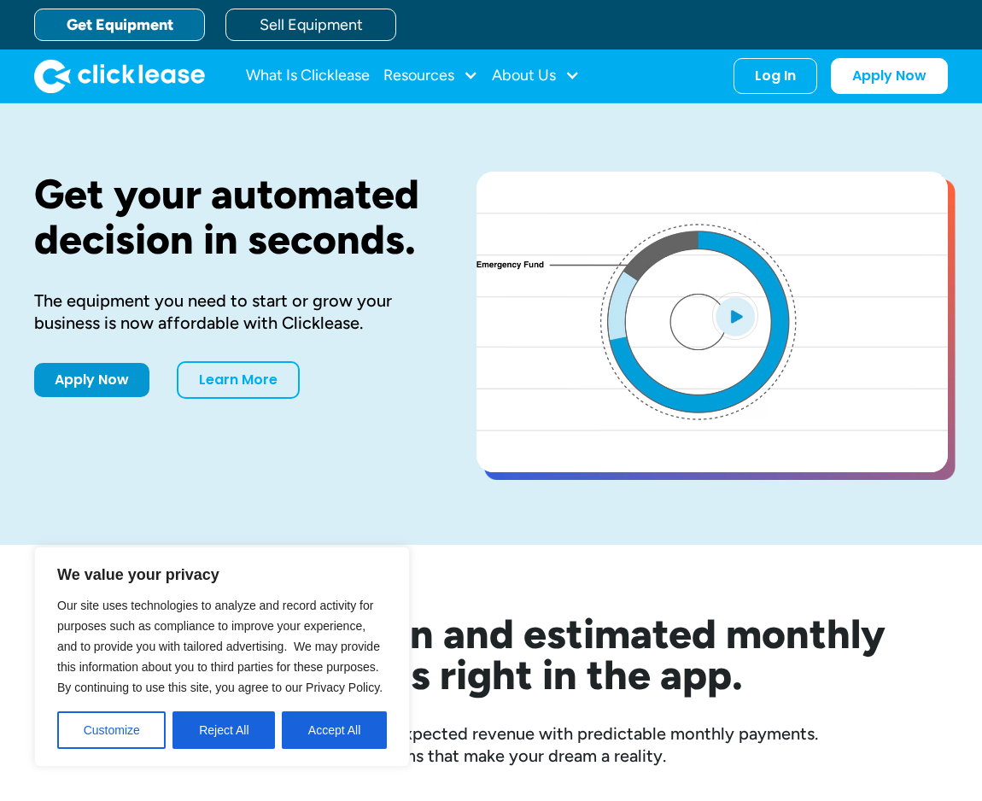
click at [156, 32] on link "Get Equipment" at bounding box center [119, 25] width 171 height 32
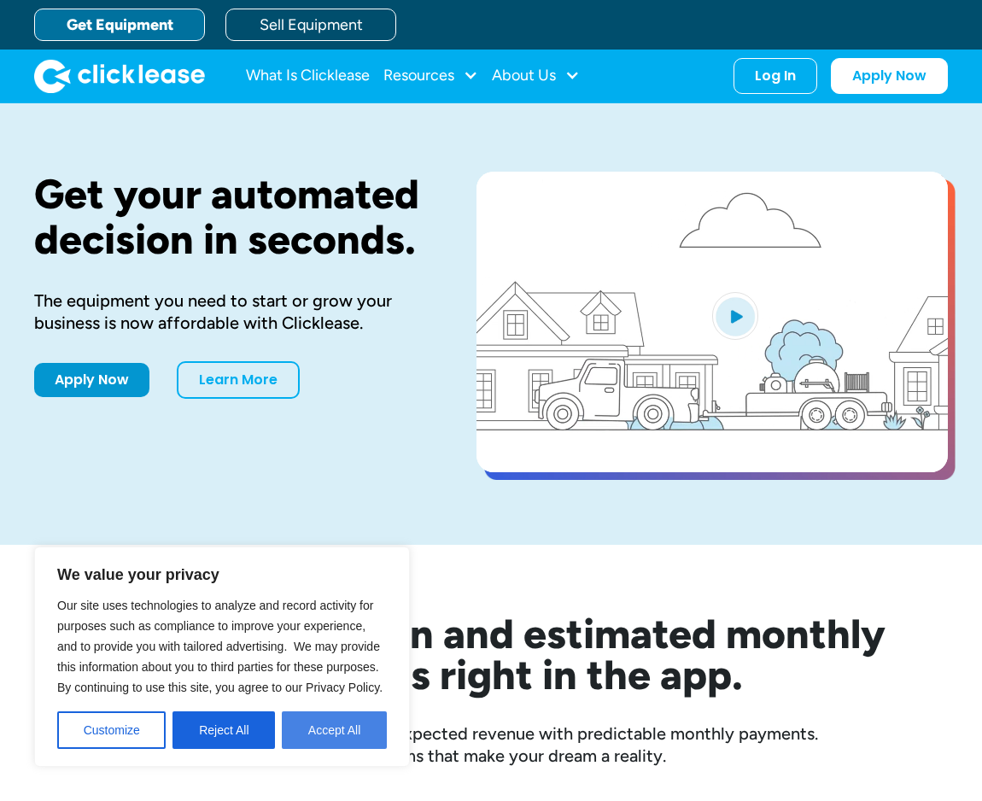
click at [330, 722] on button "Accept All" at bounding box center [334, 730] width 105 height 38
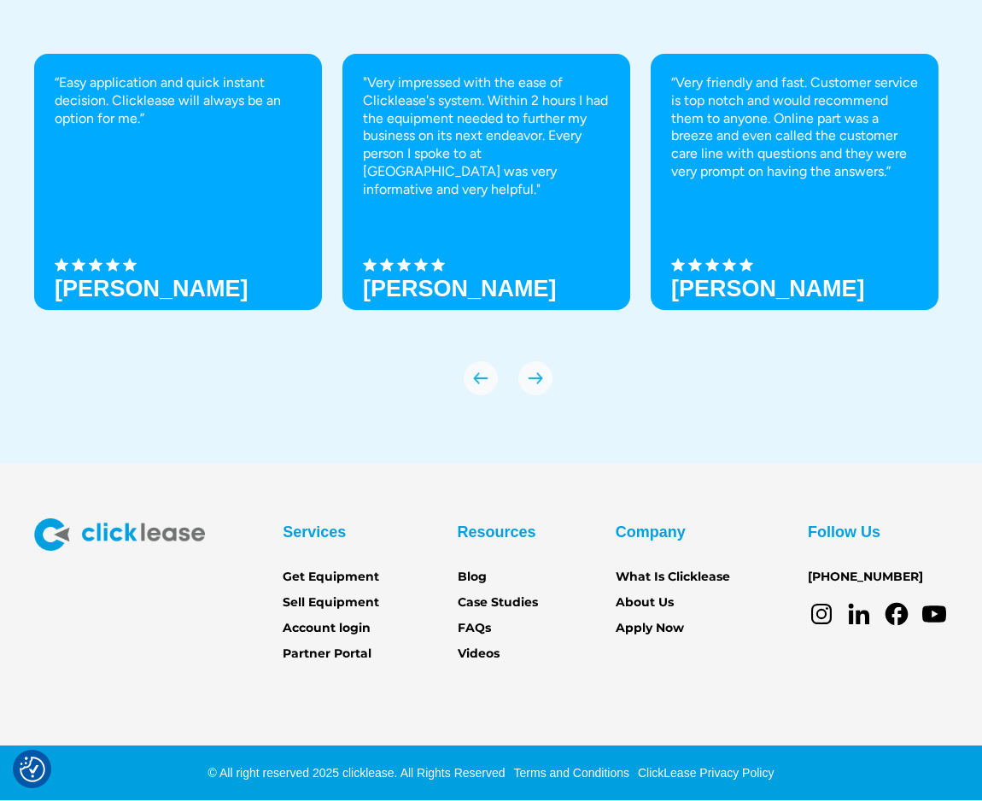
scroll to position [5617, 0]
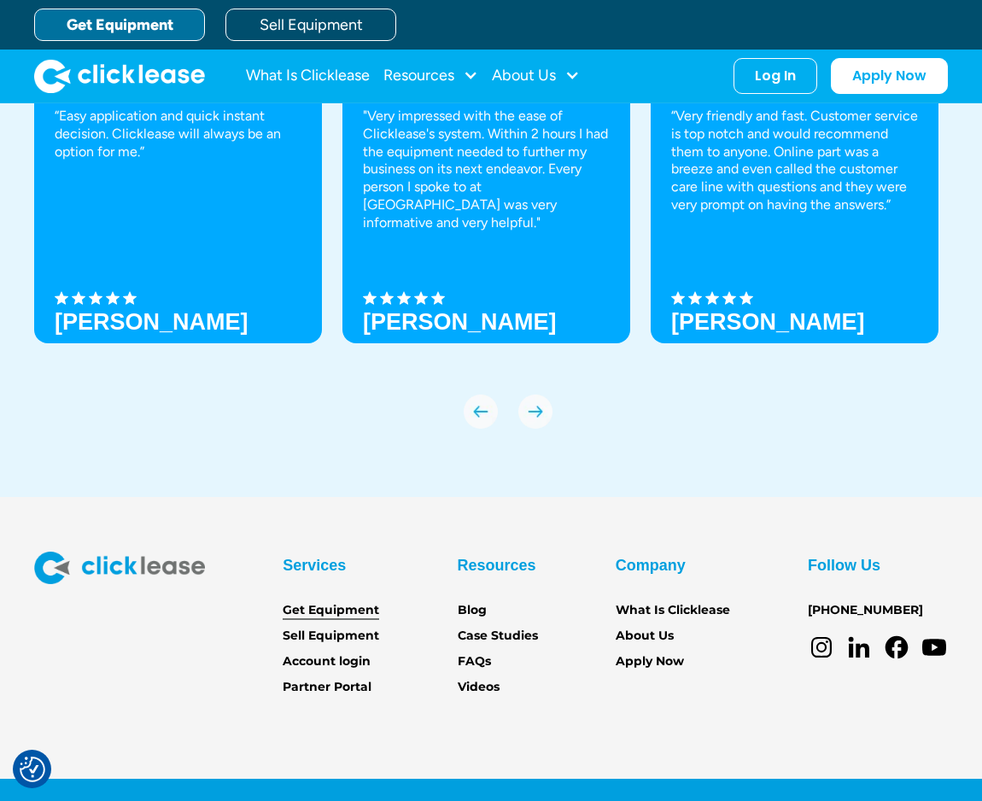
click at [319, 601] on link "Get Equipment" at bounding box center [331, 610] width 96 height 19
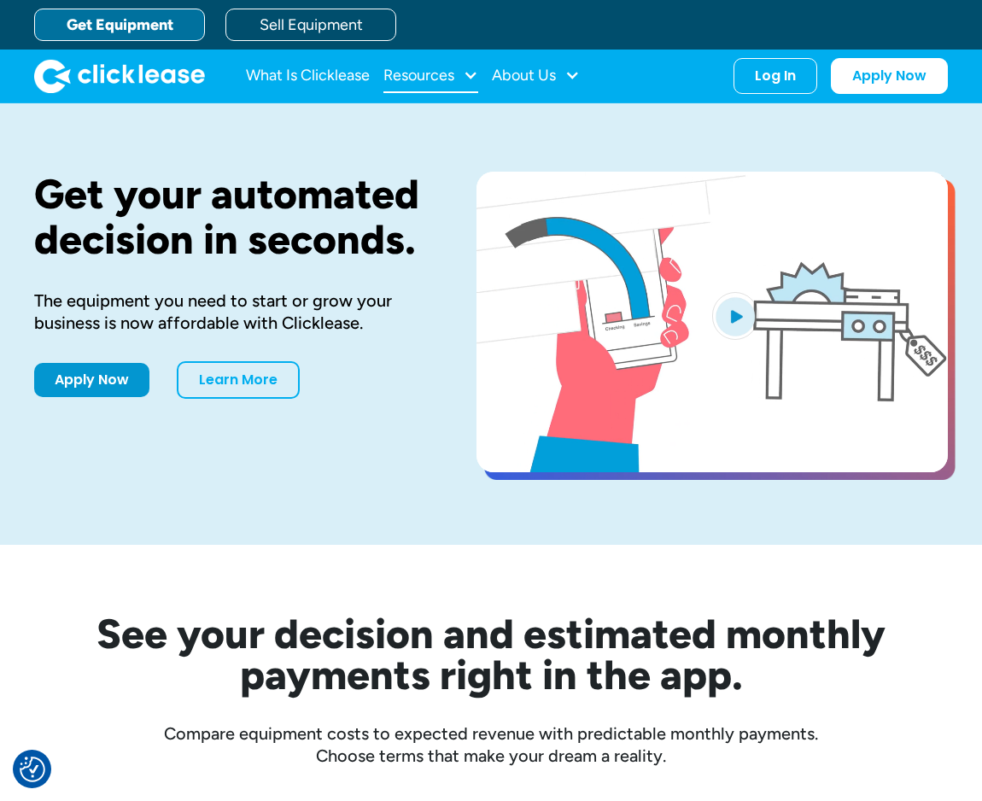
click at [437, 75] on div "Resources" at bounding box center [418, 75] width 71 height 0
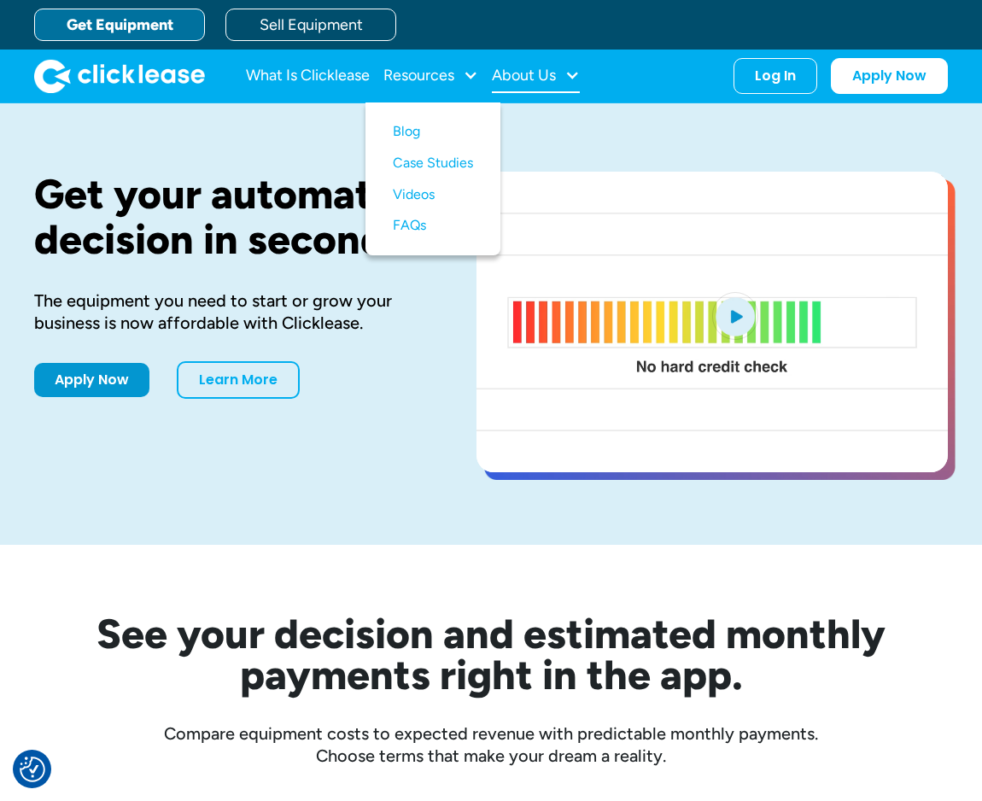
click at [535, 75] on div "About Us" at bounding box center [524, 75] width 64 height 0
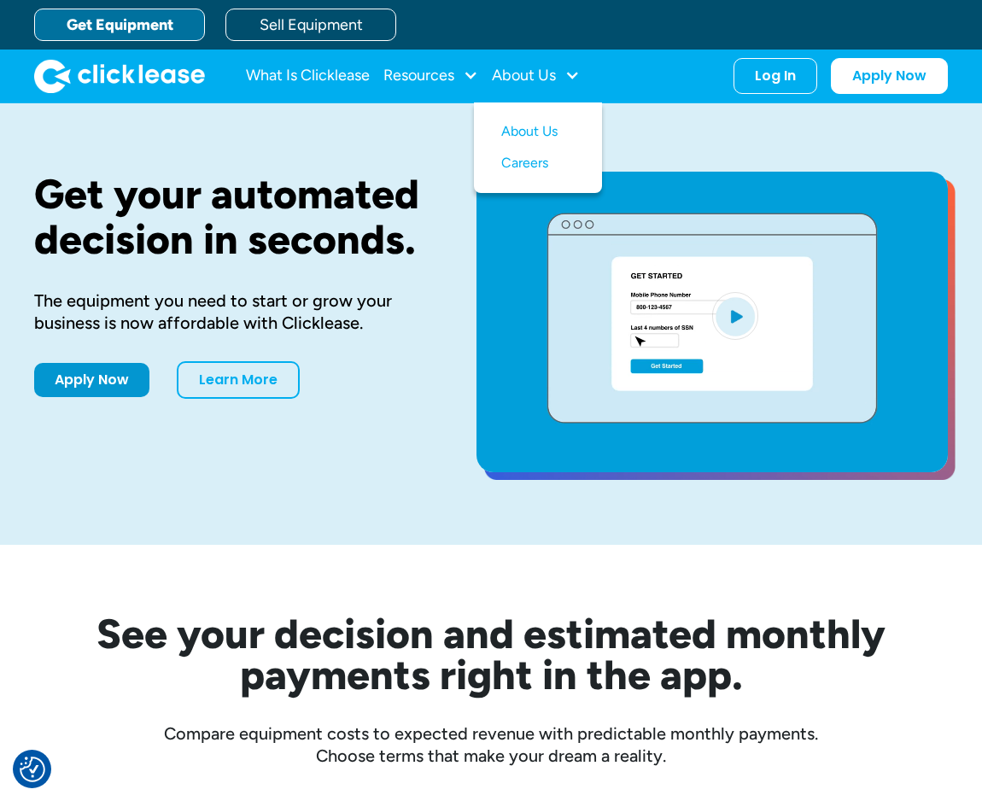
click at [136, 65] on img "home" at bounding box center [119, 76] width 171 height 34
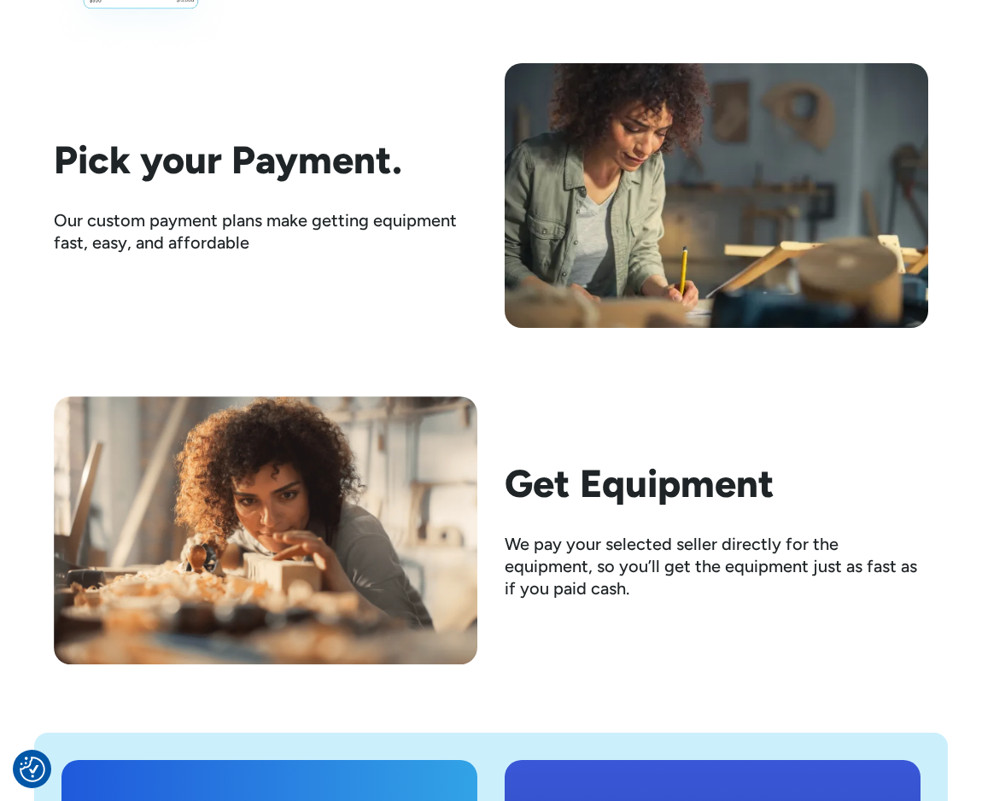
scroll to position [2565, 0]
